Goal: Task Accomplishment & Management: Manage account settings

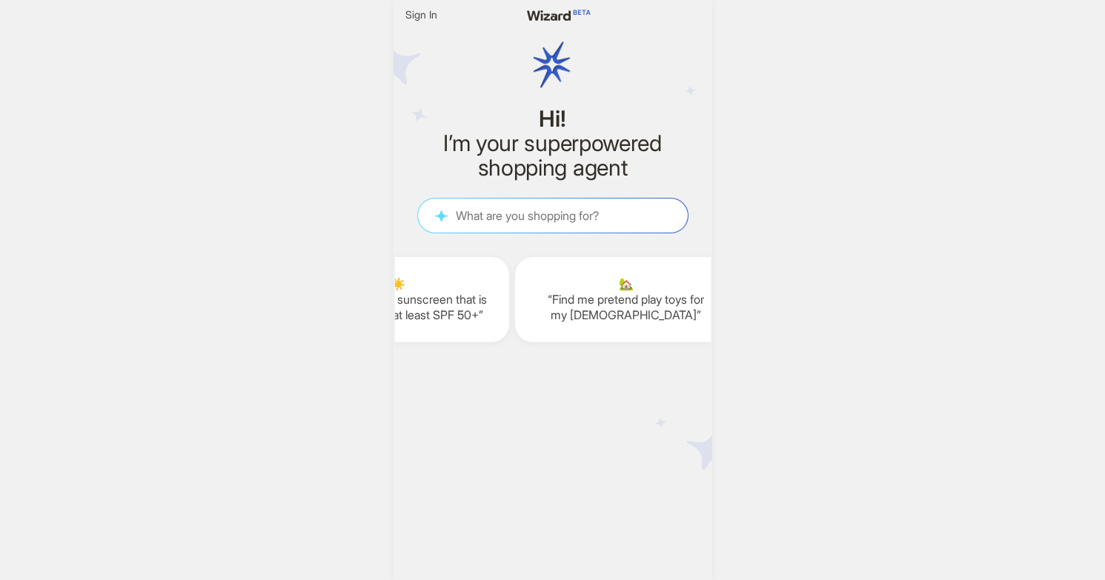
scroll to position [0, 1941]
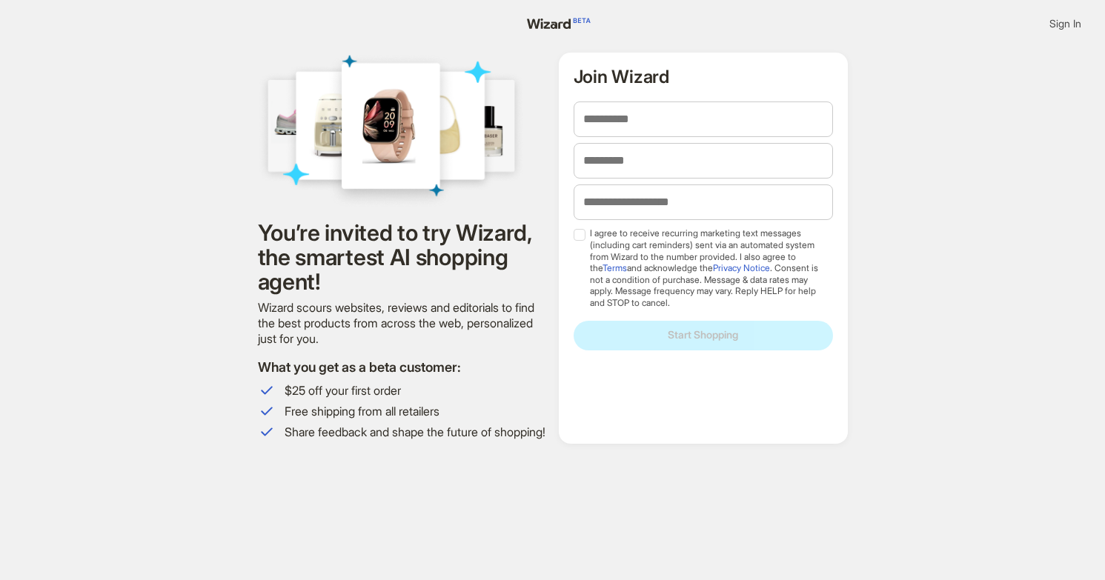
click at [1065, 21] on span "Sign In" at bounding box center [1065, 23] width 32 height 13
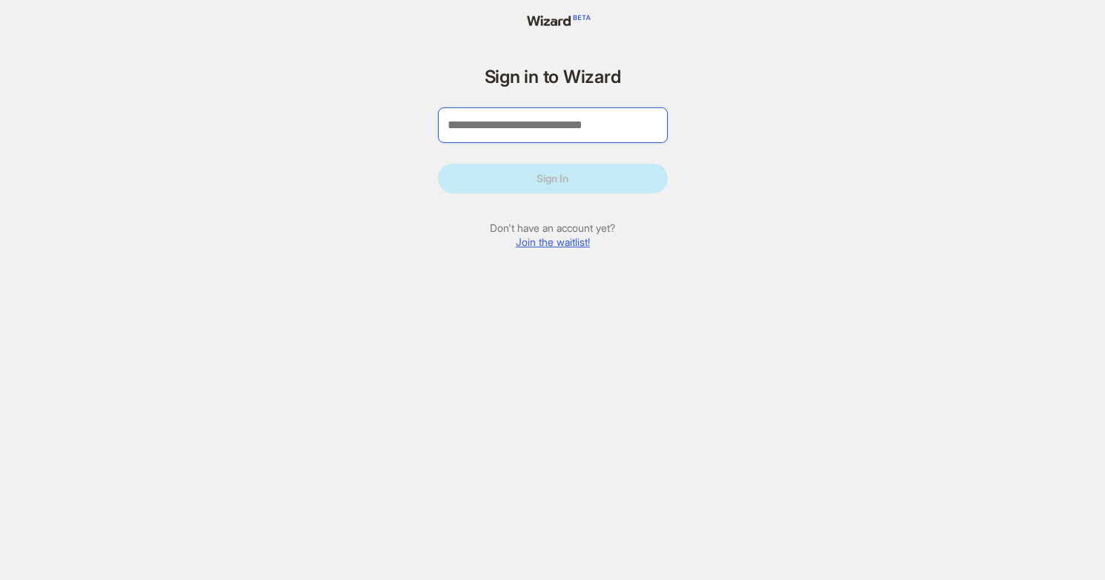
click at [515, 122] on input "tel" at bounding box center [553, 125] width 230 height 36
click at [821, 22] on div "Sign in to Wizard Sign In Don't have an account yet? Join the waitlist! Welcome…" at bounding box center [552, 290] width 1105 height 580
